Goal: Task Accomplishment & Management: Manage account settings

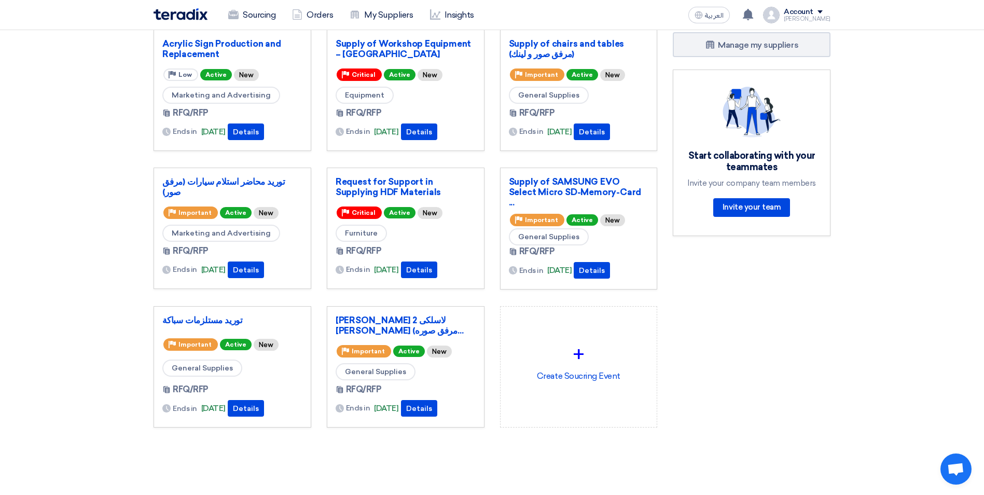
scroll to position [52, 0]
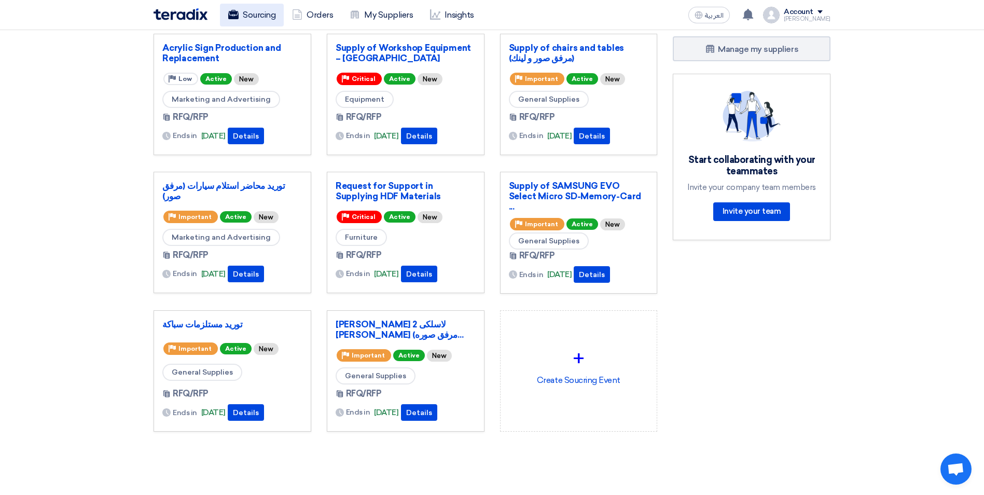
click at [257, 14] on link "Sourcing" at bounding box center [252, 15] width 64 height 23
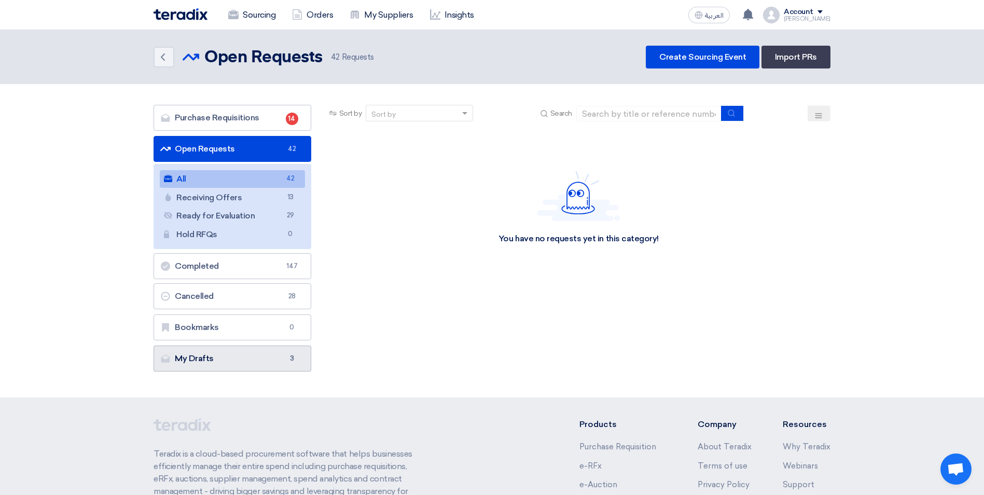
click at [258, 355] on link "My Drafts My Drafts 3" at bounding box center [232, 358] width 158 height 26
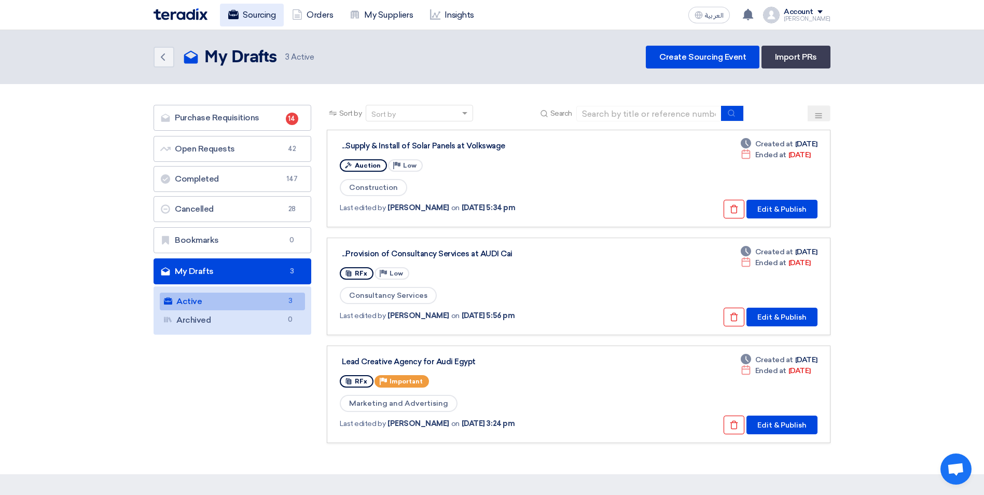
click at [253, 14] on link "Sourcing" at bounding box center [252, 15] width 64 height 23
